Goal: Transaction & Acquisition: Purchase product/service

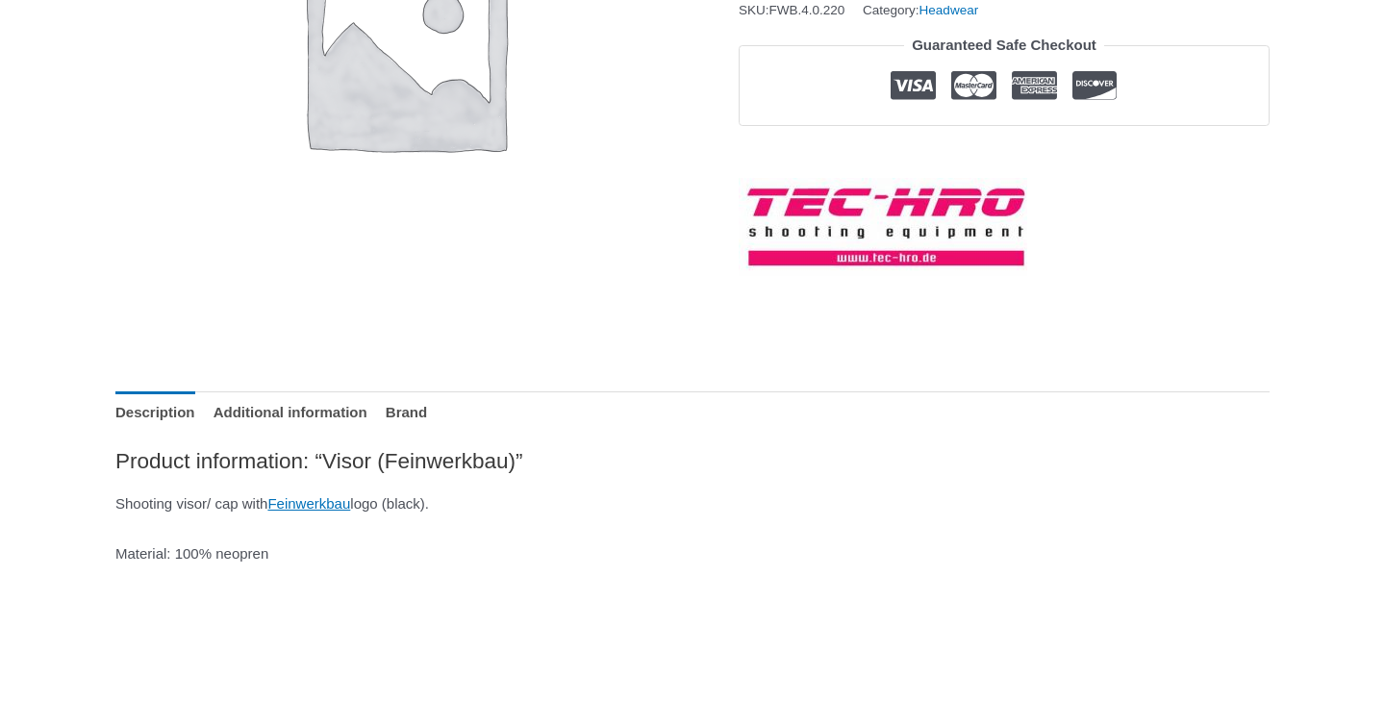
scroll to position [504, 0]
click at [350, 502] on link "Feinwerkbau" at bounding box center [308, 502] width 83 height 16
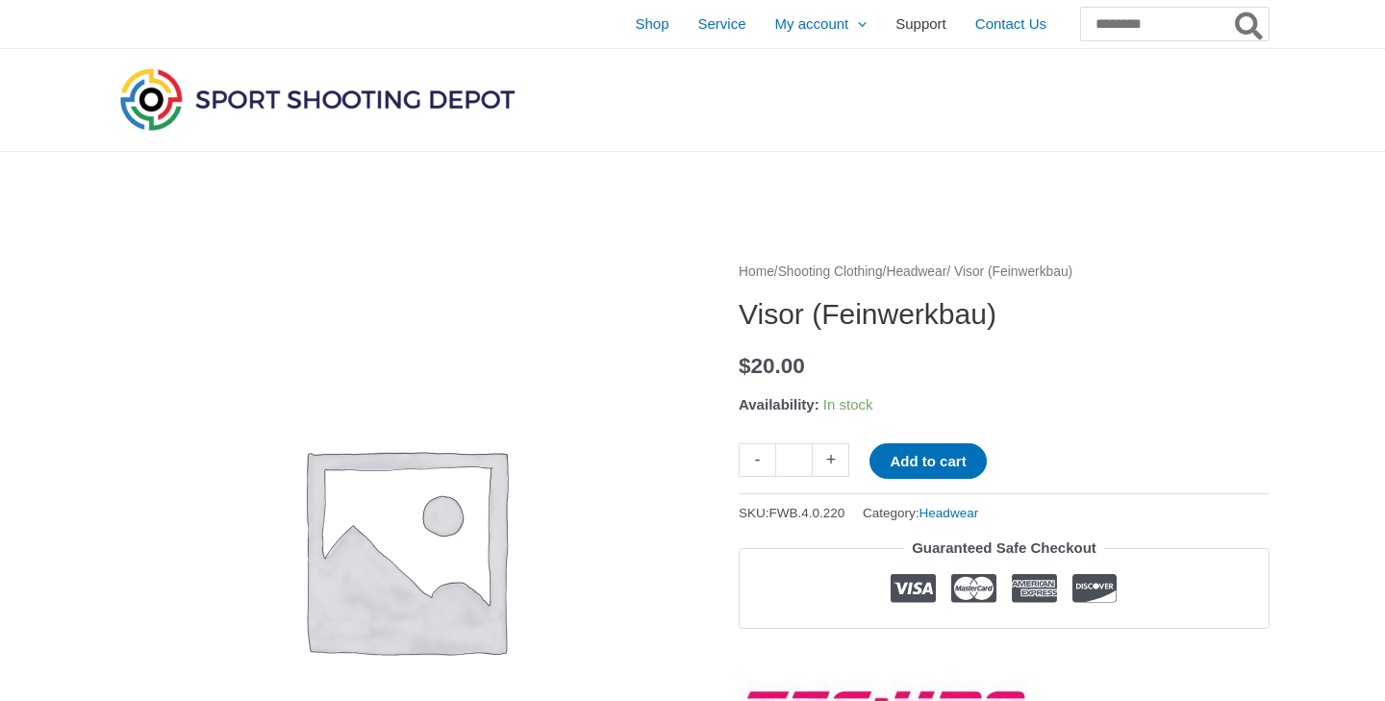
scroll to position [0, 0]
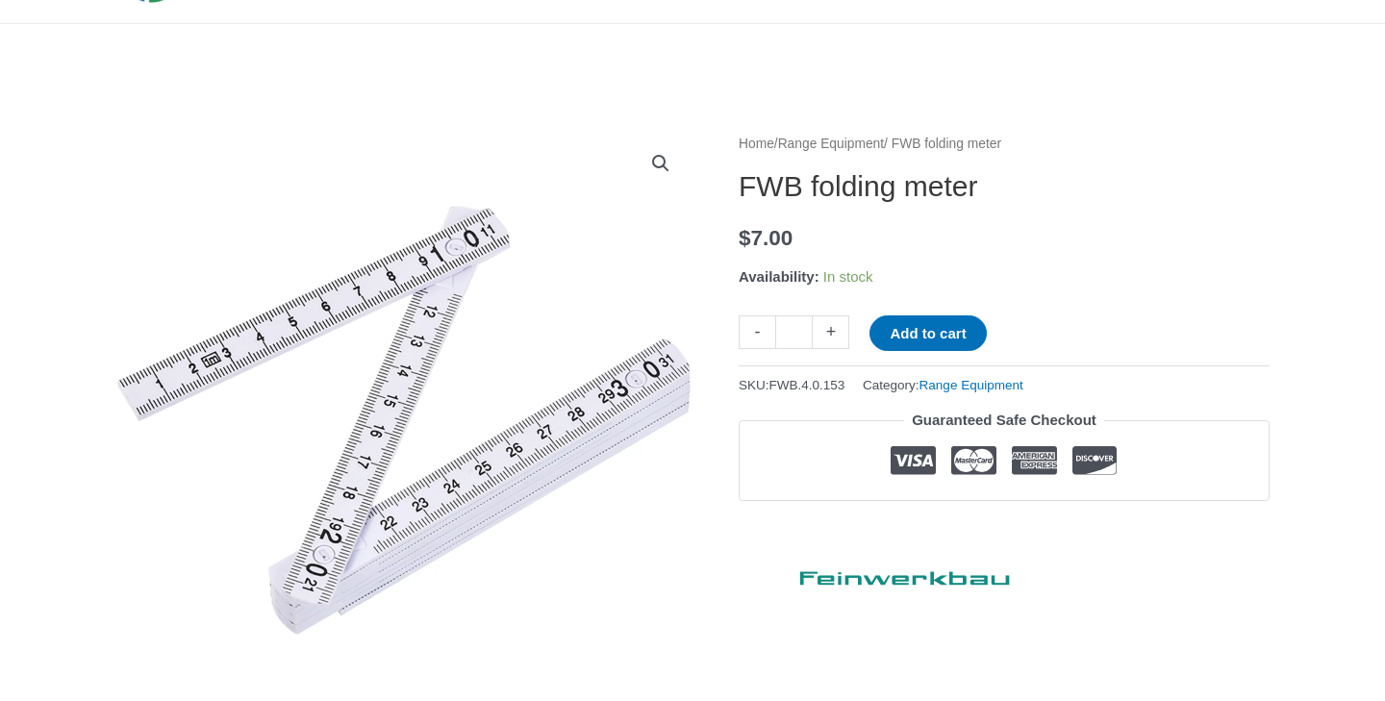
scroll to position [129, 0]
click at [937, 326] on button "Add to cart" at bounding box center [928, 333] width 116 height 36
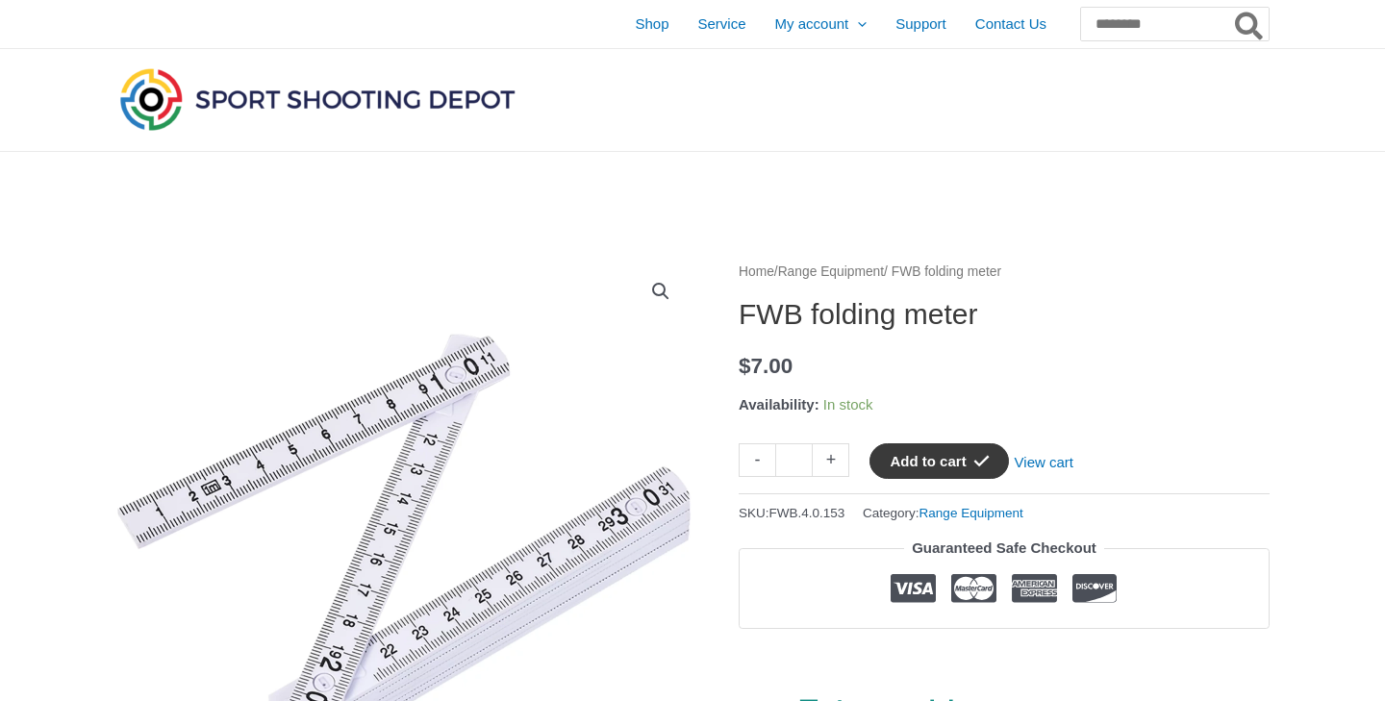
scroll to position [0, 0]
click at [1139, 27] on input "Search for:" at bounding box center [1173, 24] width 189 height 35
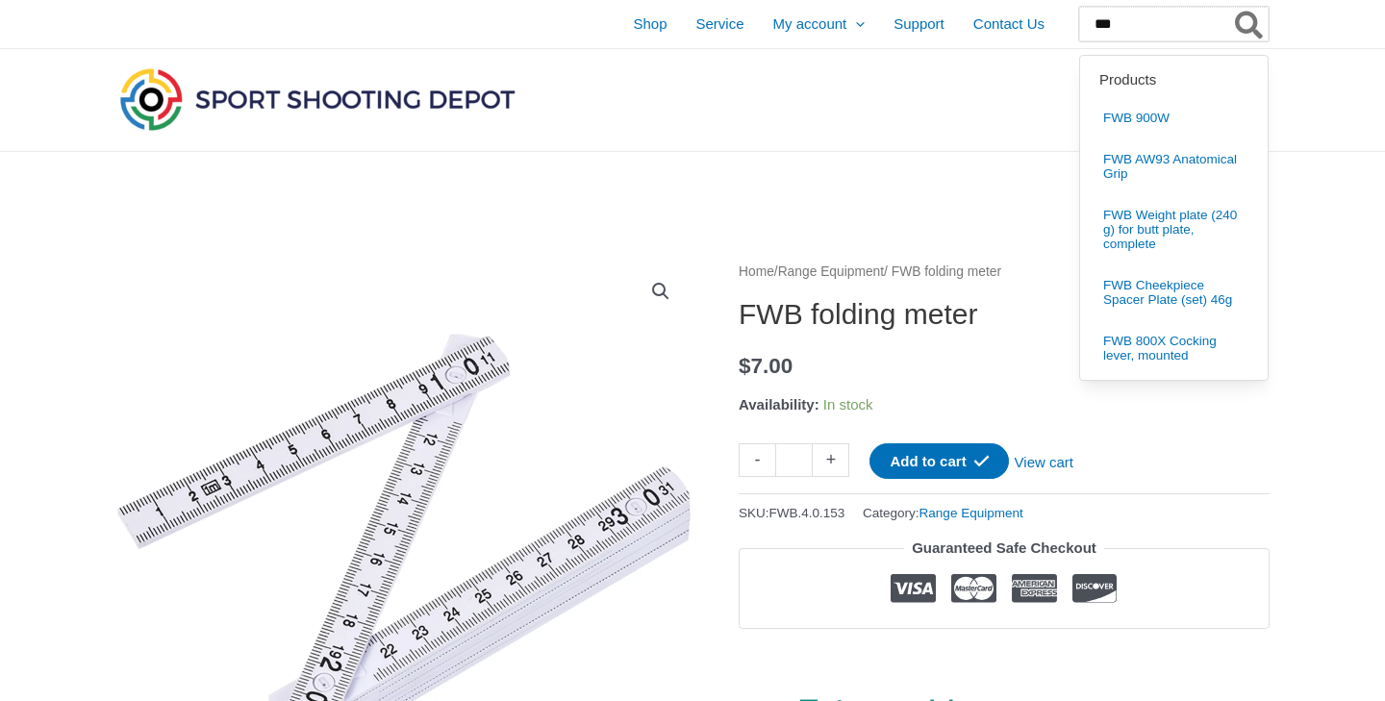
type input "***"
click at [1249, 24] on button "Search" at bounding box center [1250, 24] width 38 height 35
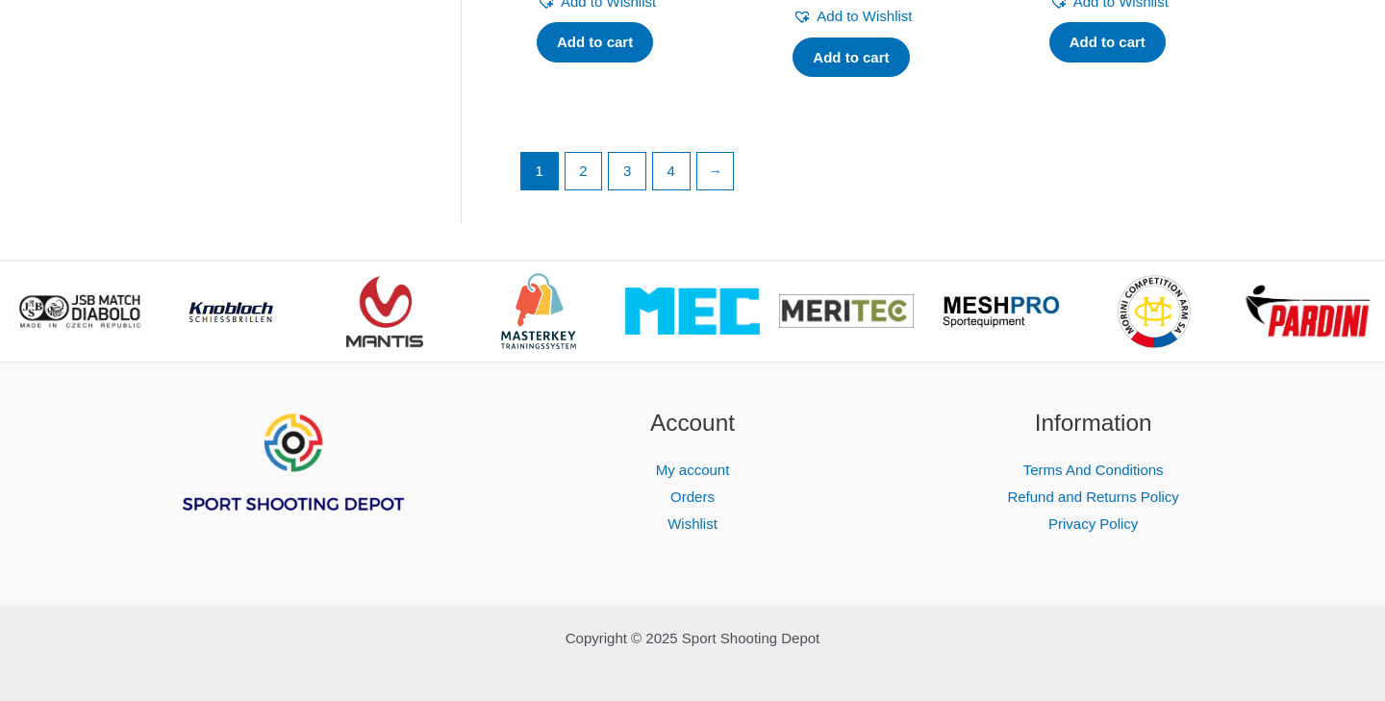
scroll to position [2977, 0]
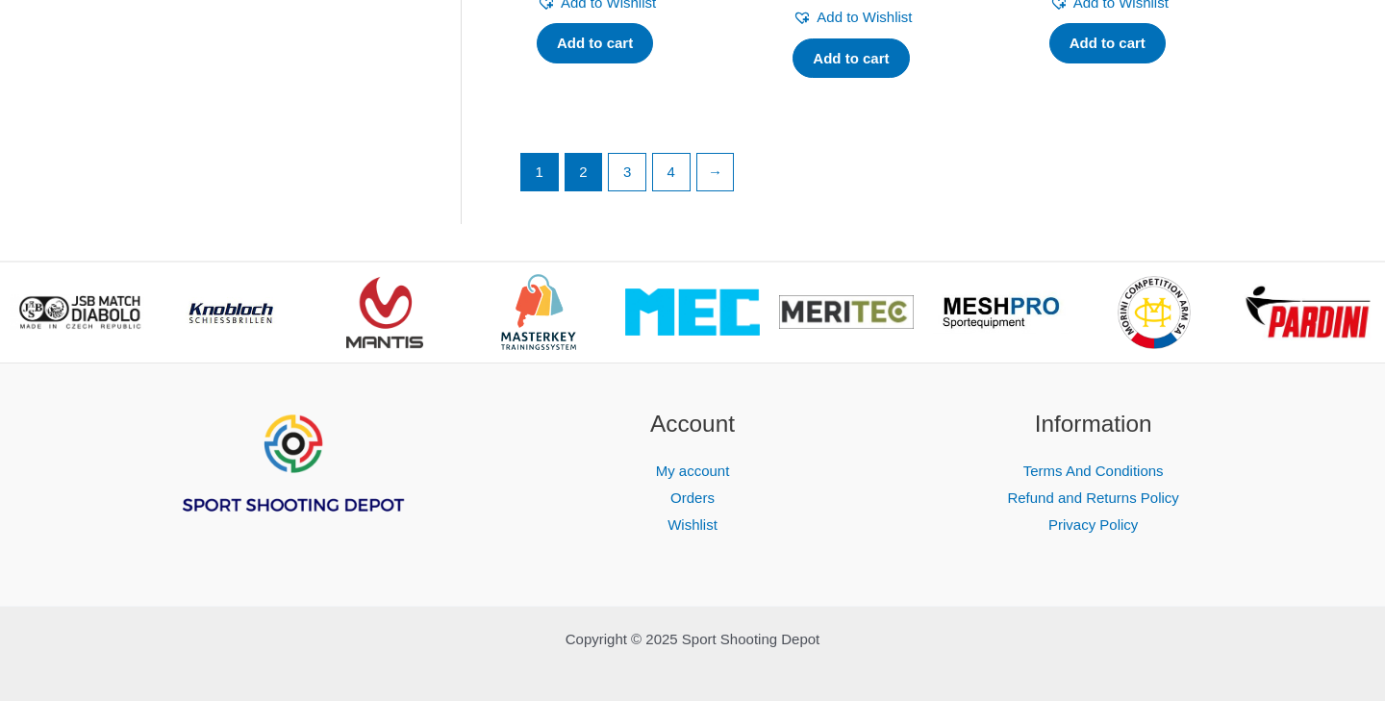
click at [589, 161] on link "2" at bounding box center [584, 172] width 37 height 37
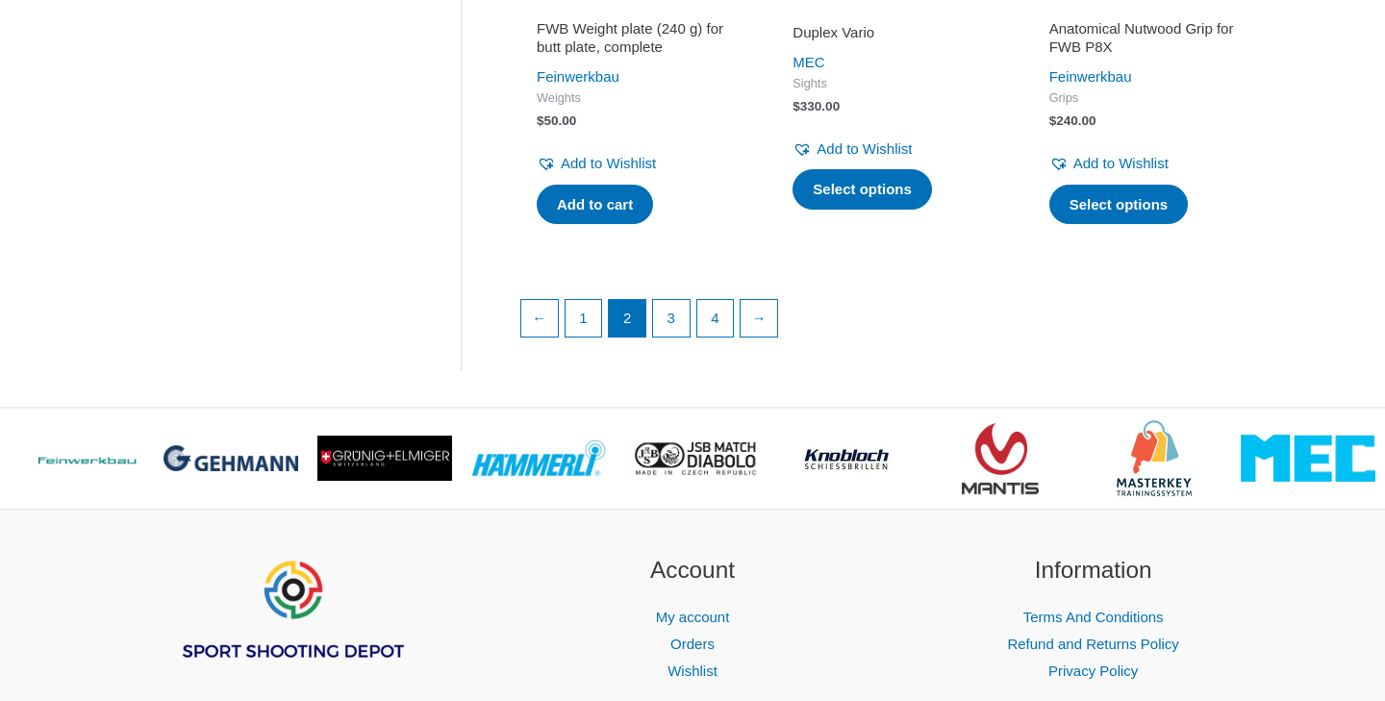
scroll to position [2877, 0]
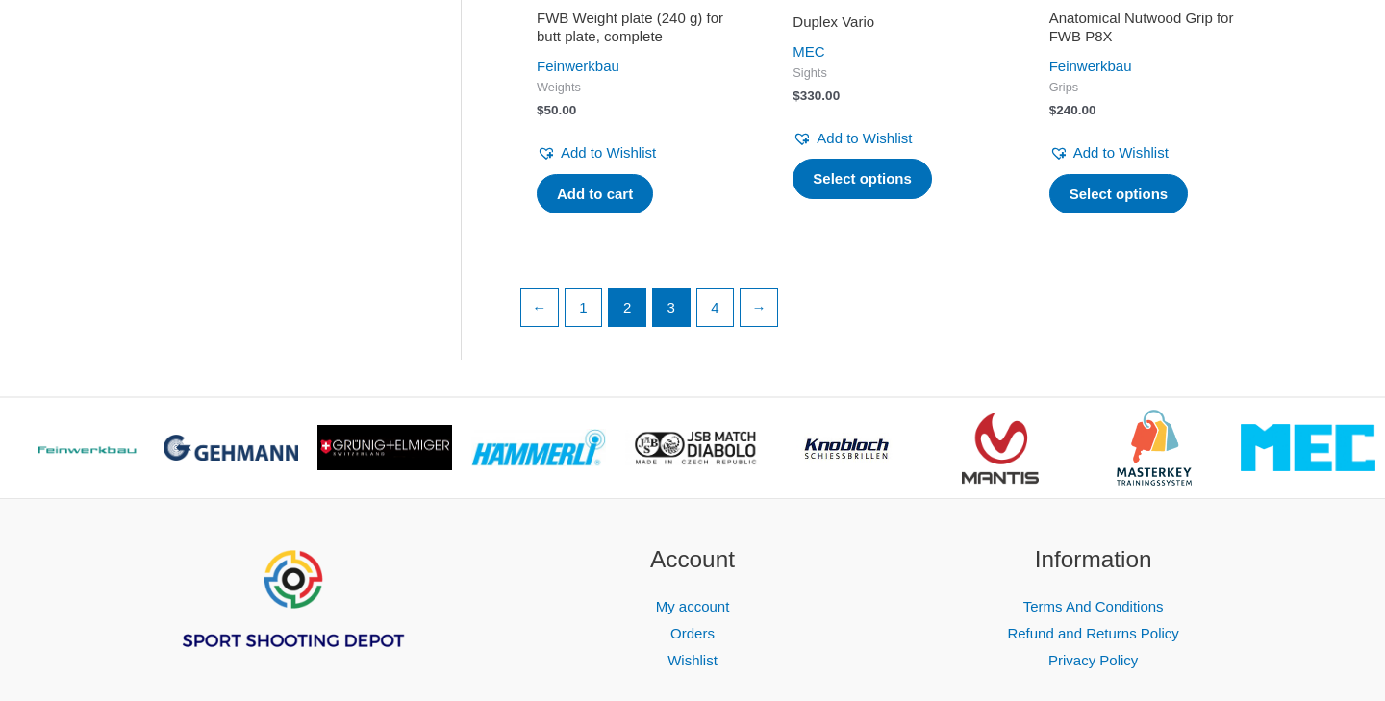
click at [672, 313] on link "3" at bounding box center [671, 308] width 37 height 37
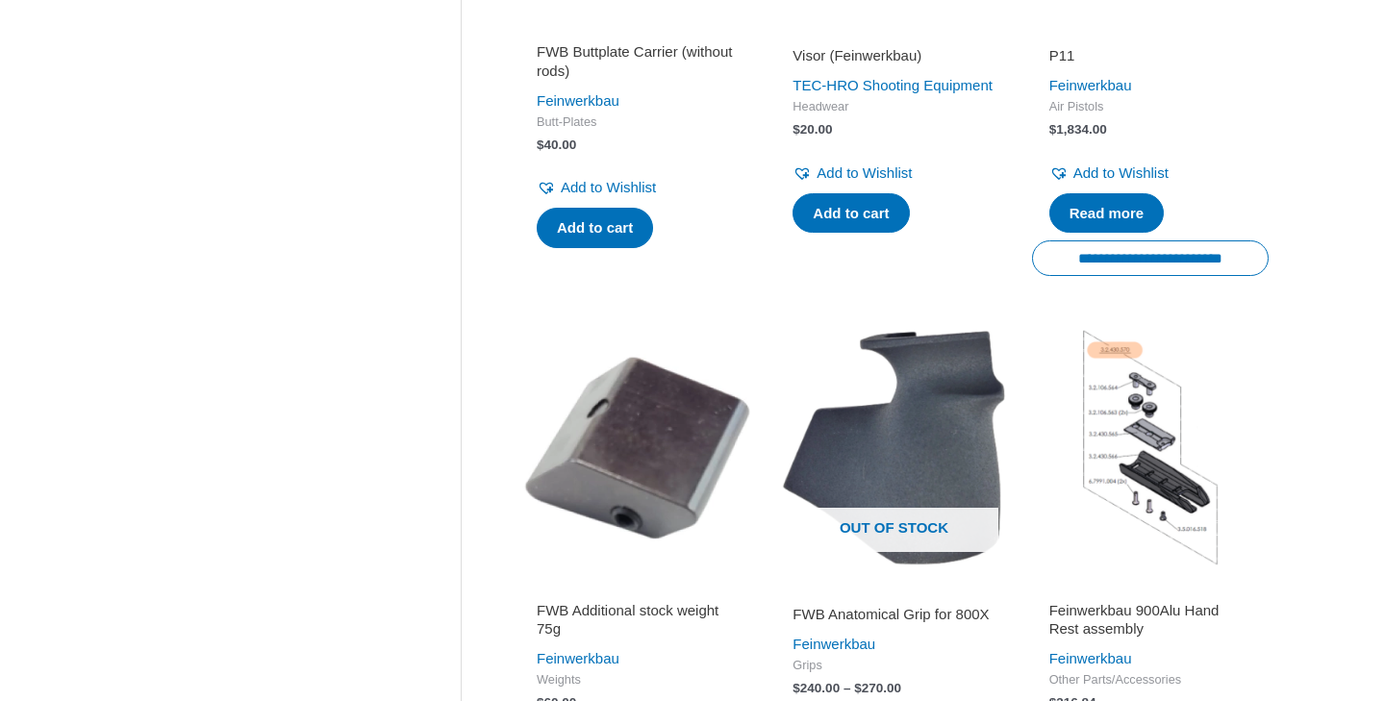
scroll to position [2250, 0]
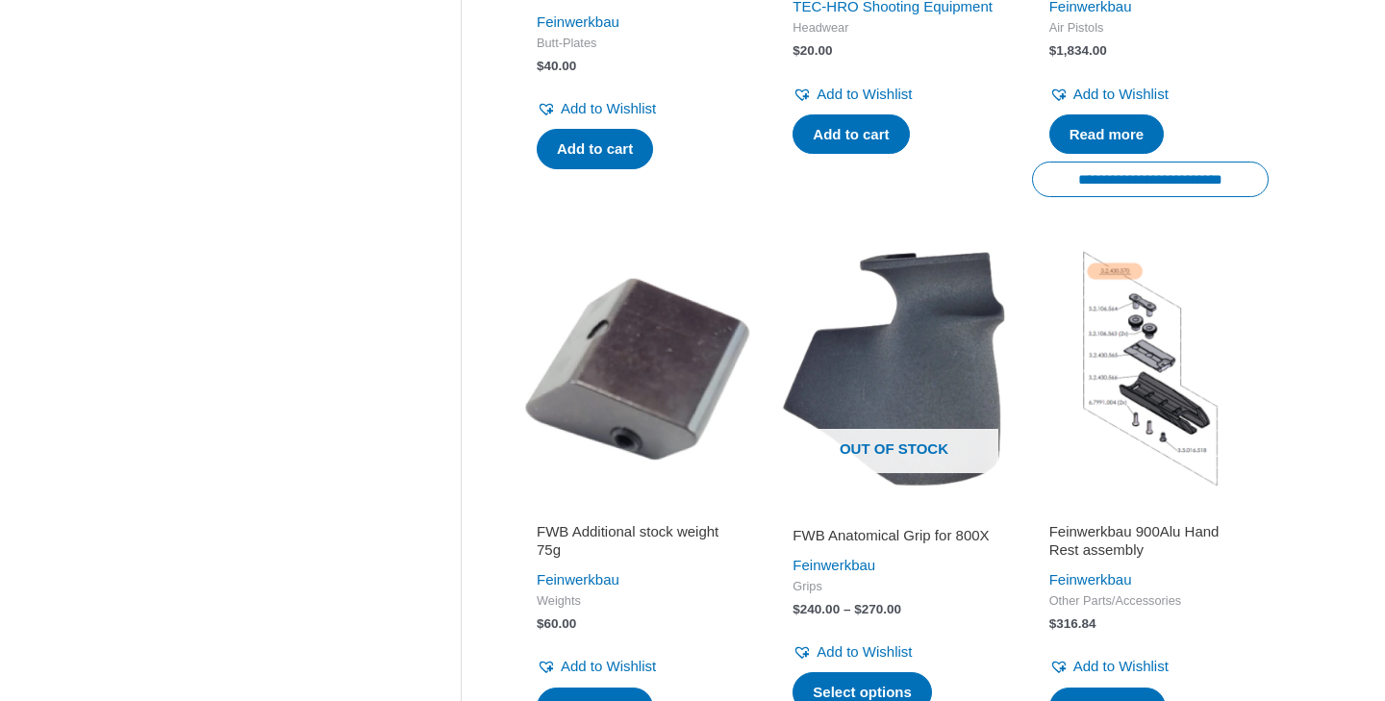
scroll to position [1902, 0]
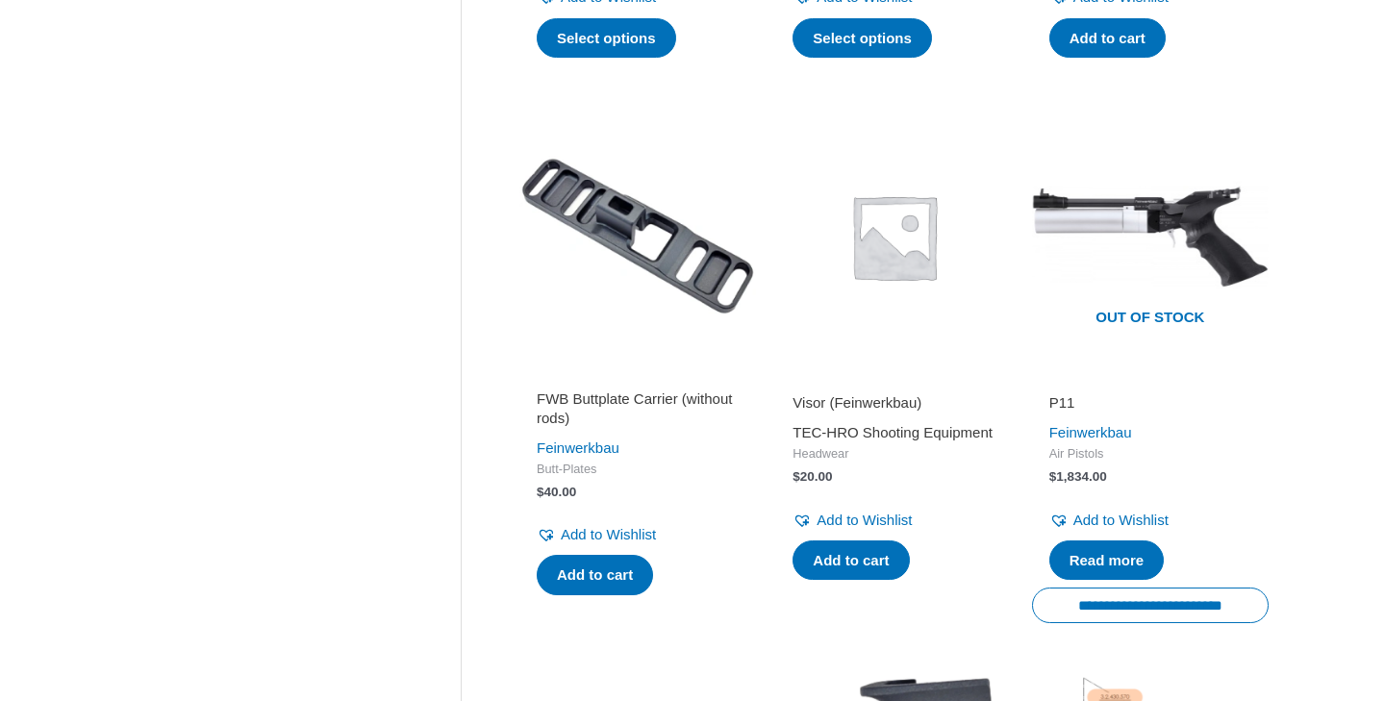
click at [863, 441] on link "TEC-HRO Shooting Equipment" at bounding box center [893, 432] width 200 height 16
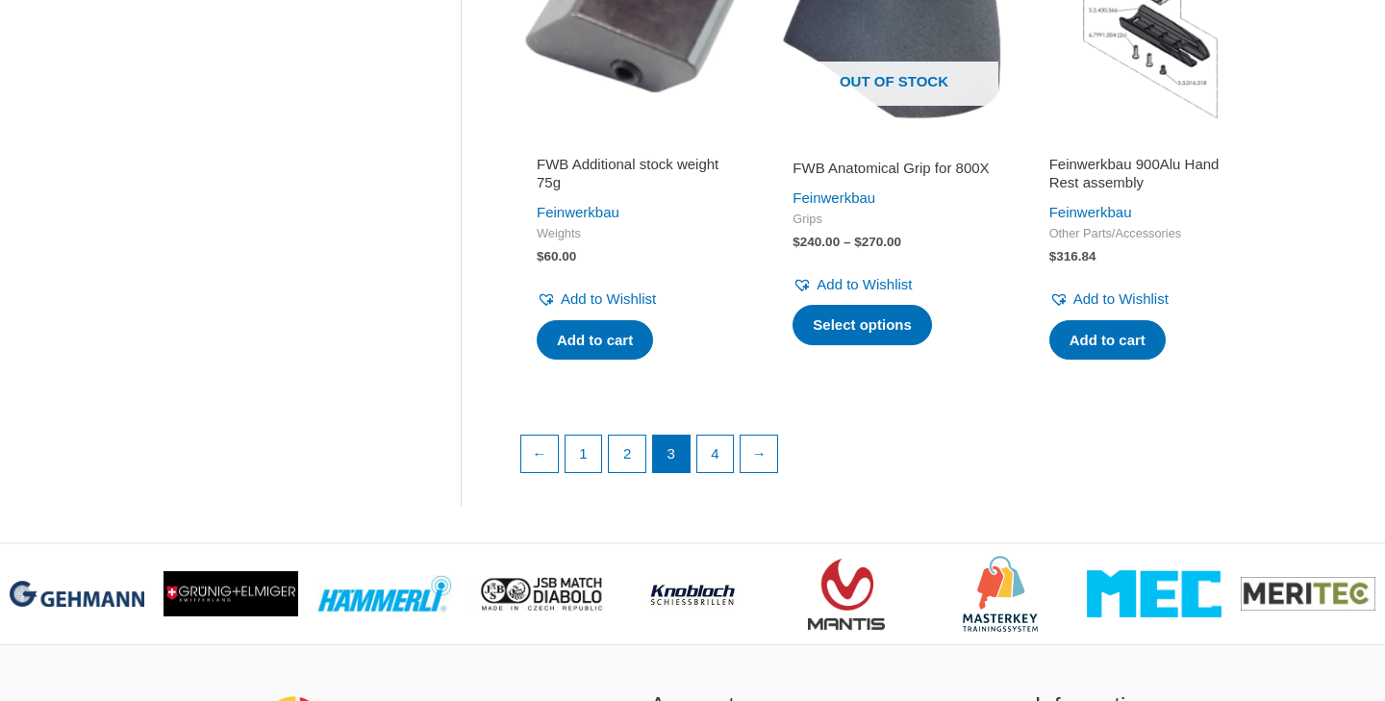
scroll to position [2696, 0]
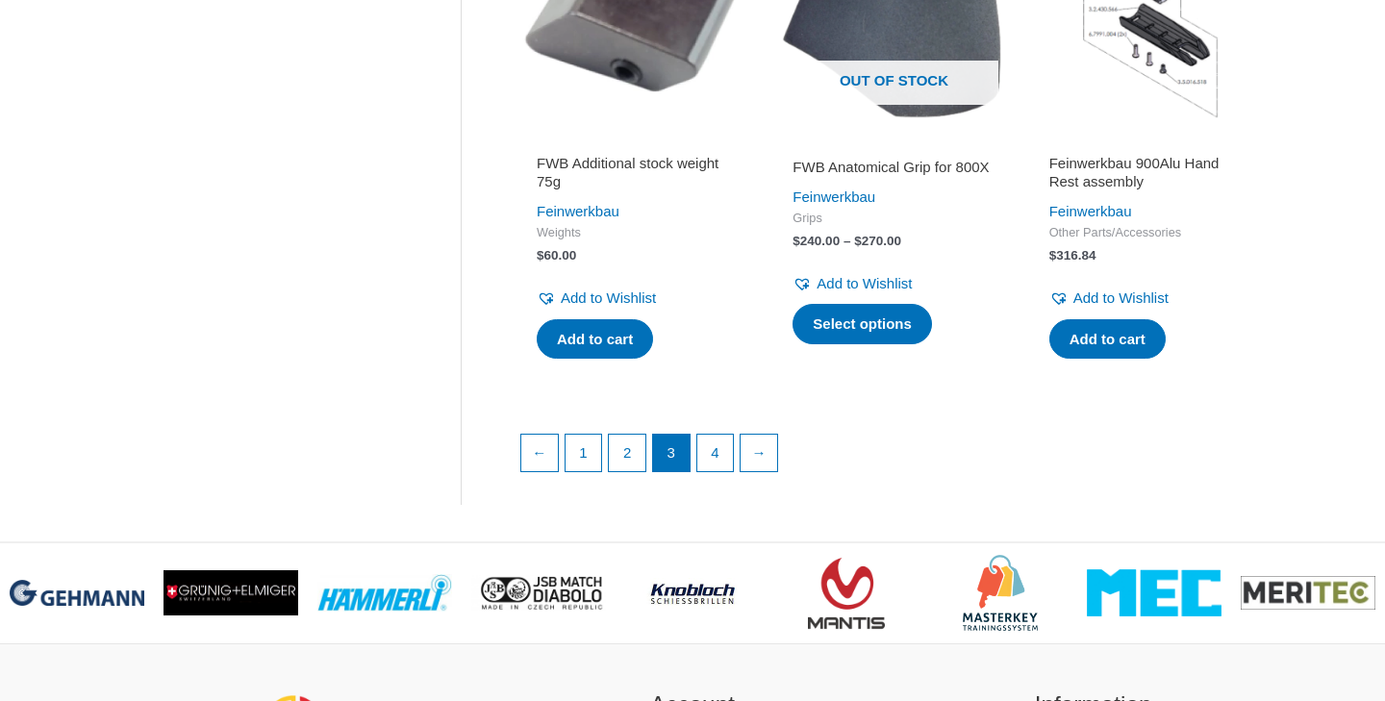
click at [735, 458] on li "4" at bounding box center [715, 453] width 38 height 38
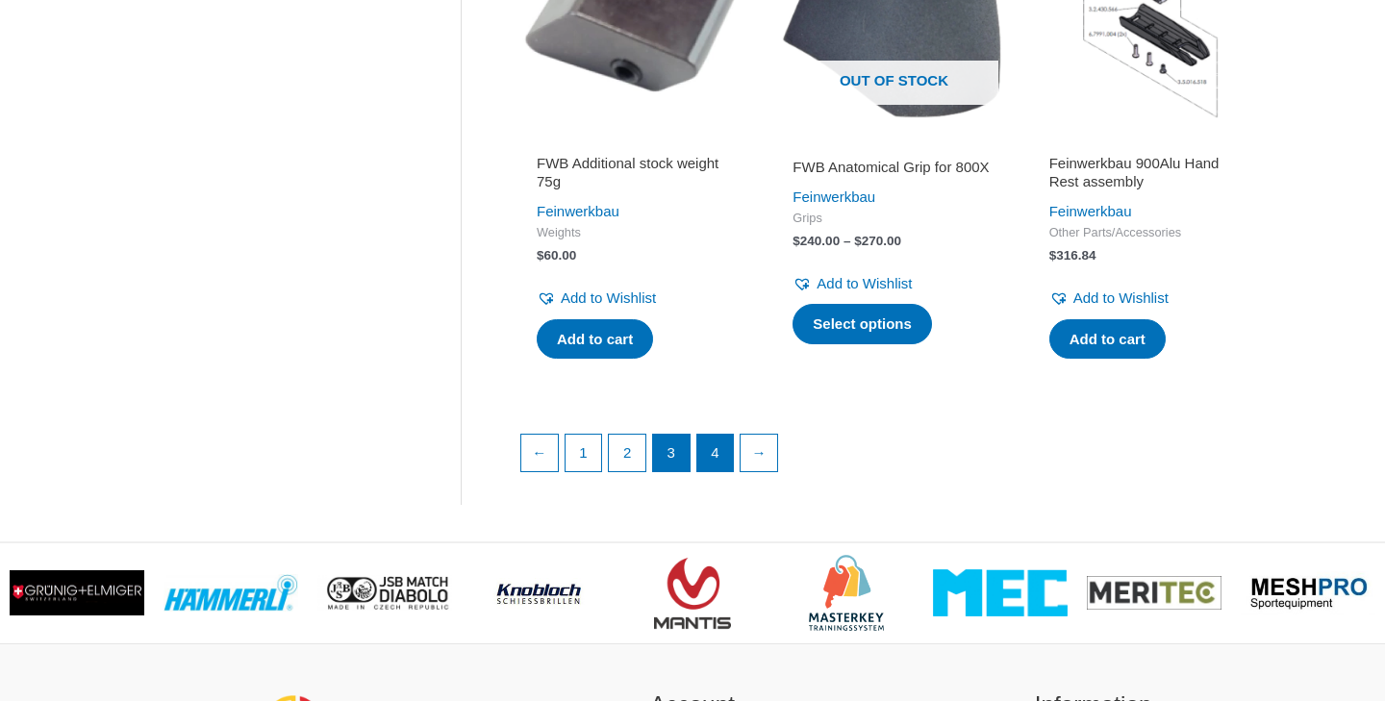
click at [724, 462] on link "4" at bounding box center [715, 453] width 37 height 37
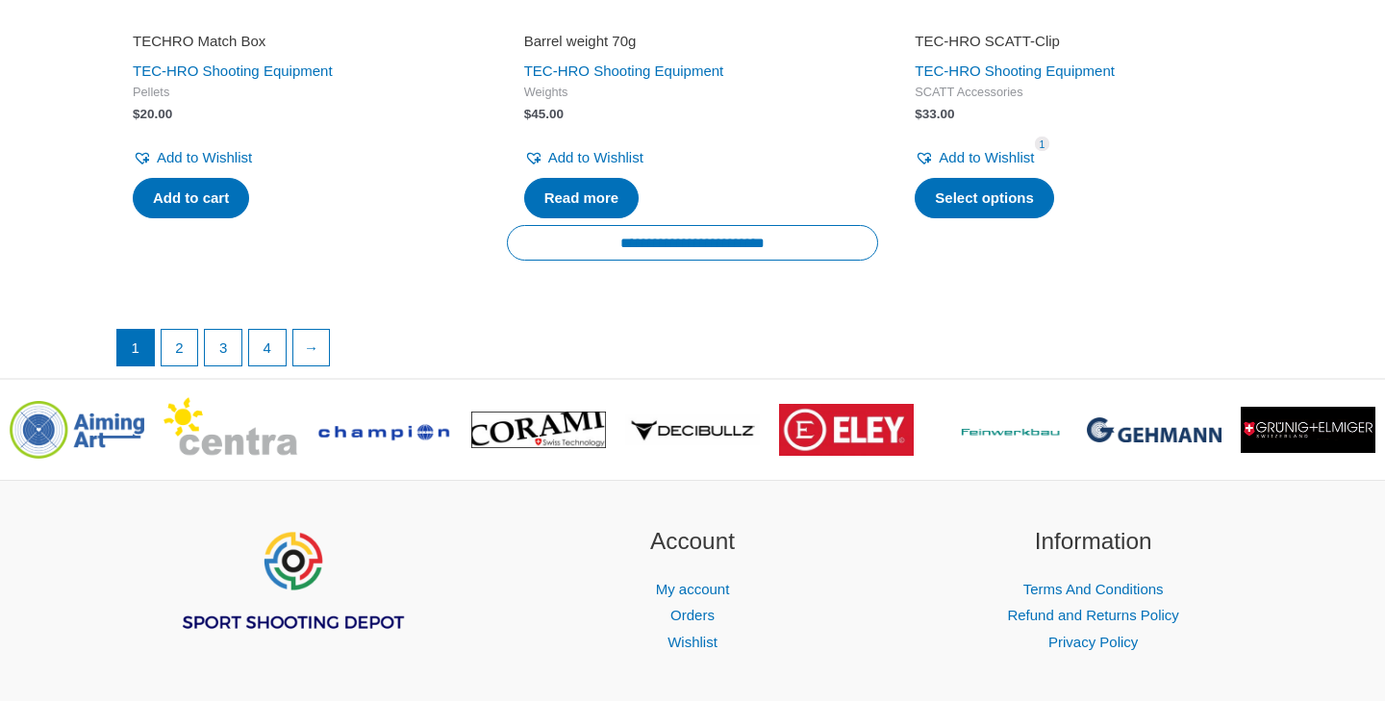
scroll to position [3840, 0]
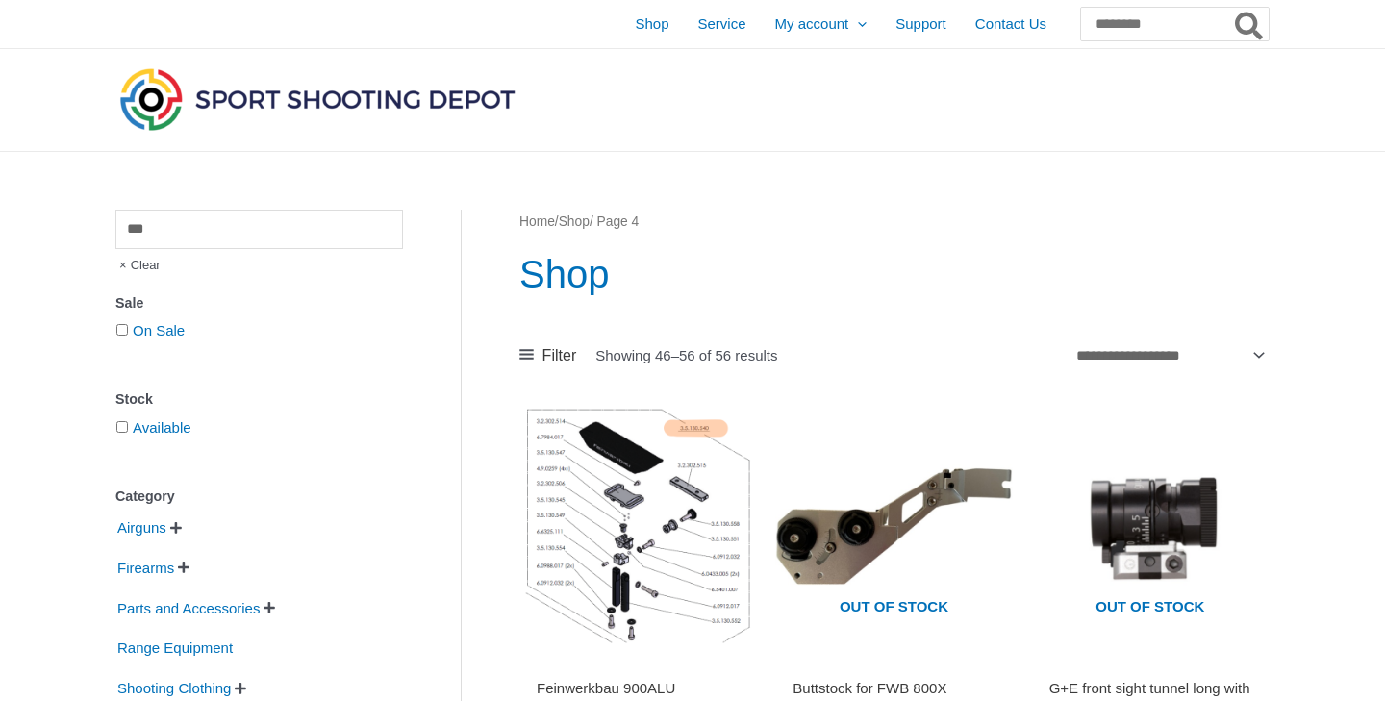
click at [1237, 4] on div "Shop Service My account Menu Toggle Orders Wishlist Support Contact Us Search f…" at bounding box center [824, 24] width 892 height 48
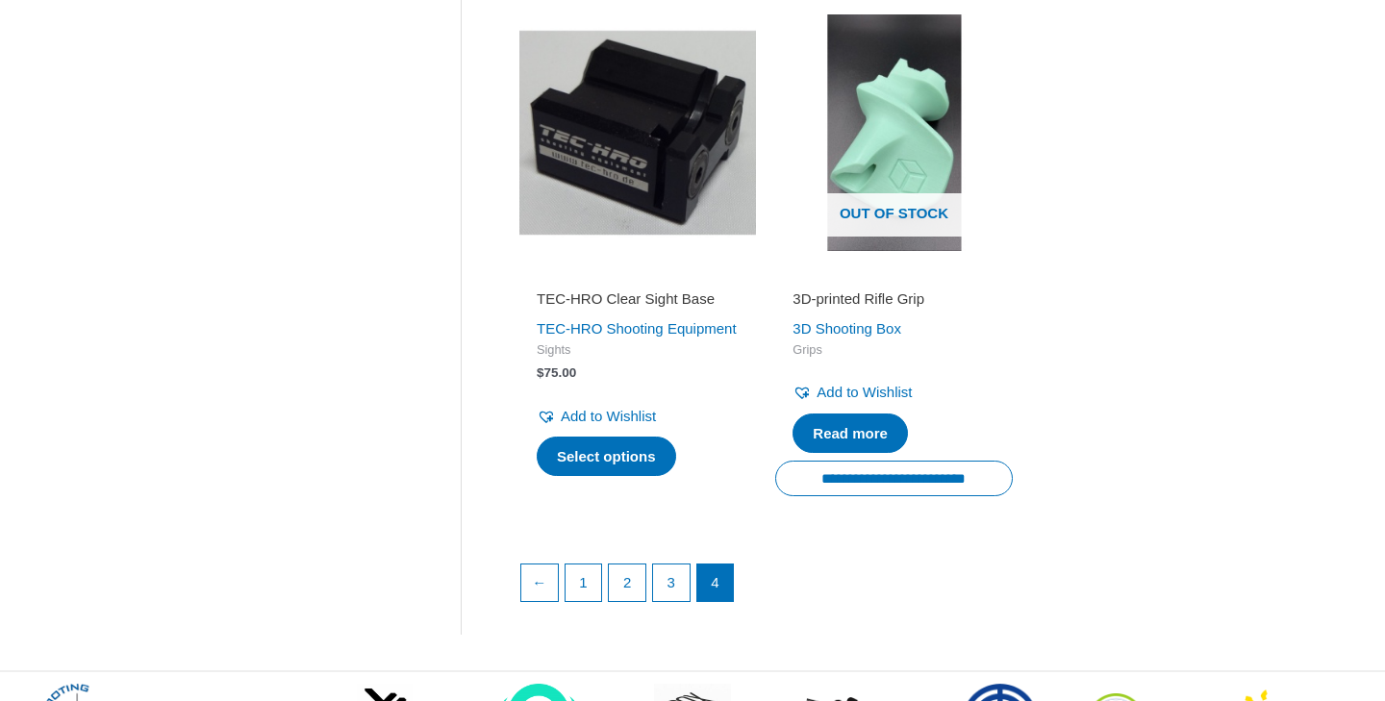
scroll to position [2047, 0]
